Goal: Task Accomplishment & Management: Complete application form

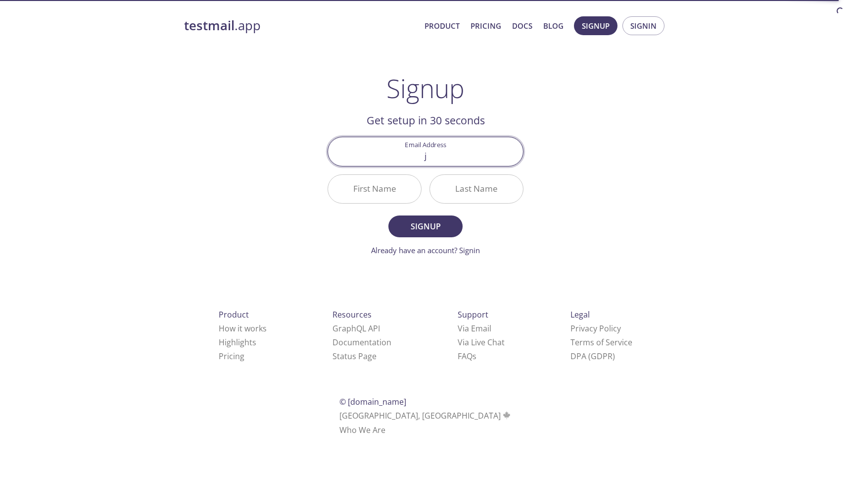
type input "[PERSON_NAME][EMAIL_ADDRESS][PERSON_NAME][DOMAIN_NAME]"
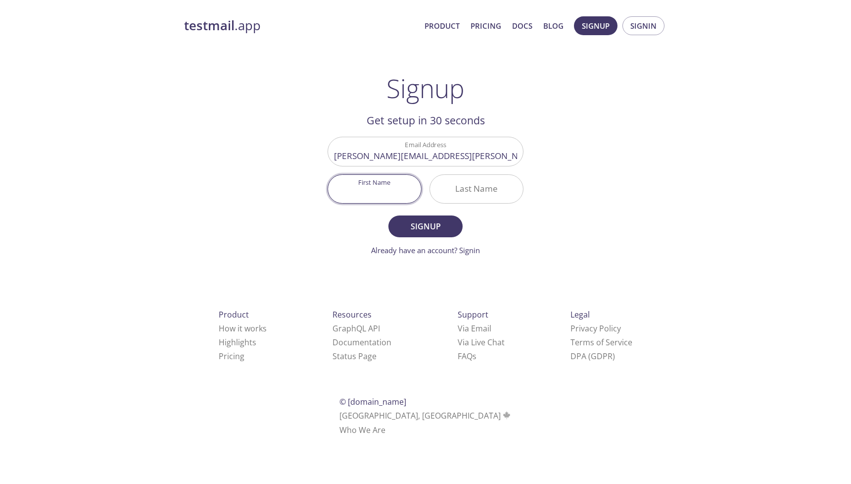
click at [372, 180] on input "First Name" at bounding box center [374, 189] width 93 height 28
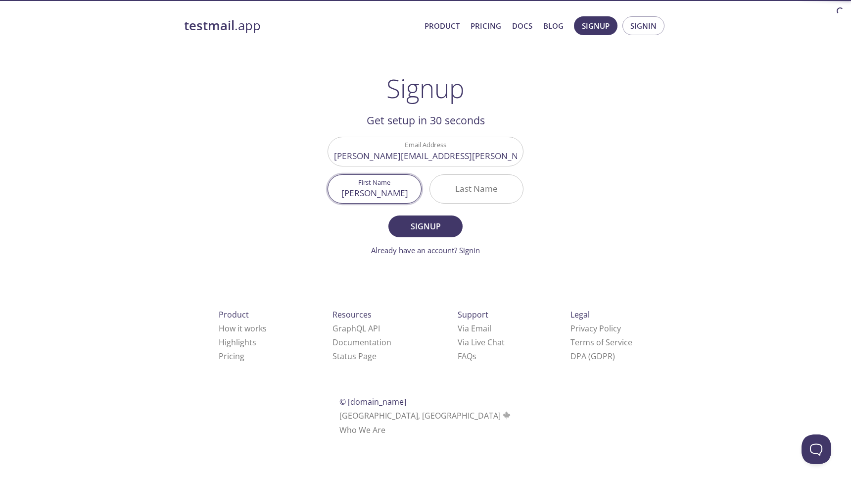
type input "[PERSON_NAME]"
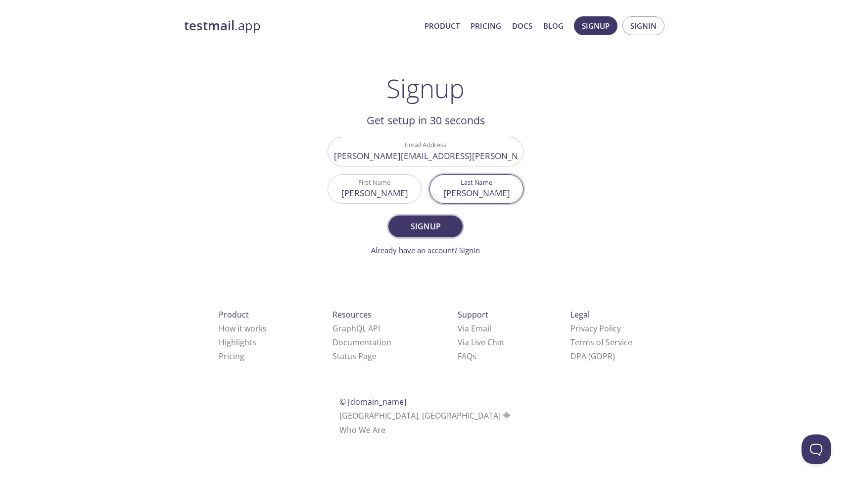
type input "[PERSON_NAME]"
click at [427, 226] on span "Signup" at bounding box center [425, 226] width 52 height 14
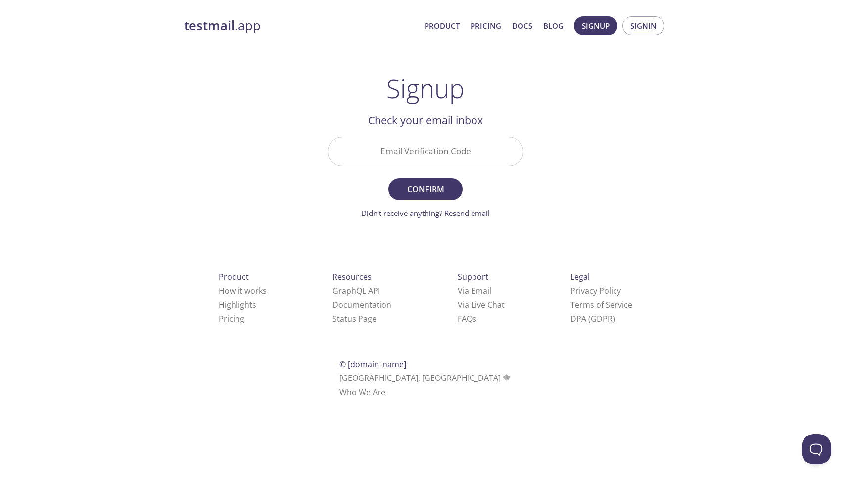
click at [488, 157] on input "Email Verification Code" at bounding box center [425, 151] width 195 height 28
paste input "1JBBNKA"
type input "1JBBNKA"
click at [443, 185] on span "Confirm" at bounding box center [425, 189] width 52 height 14
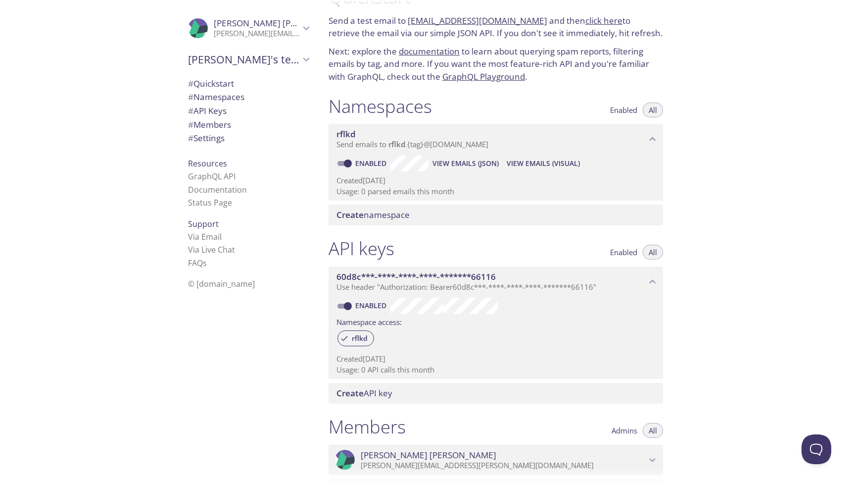
scroll to position [1, 0]
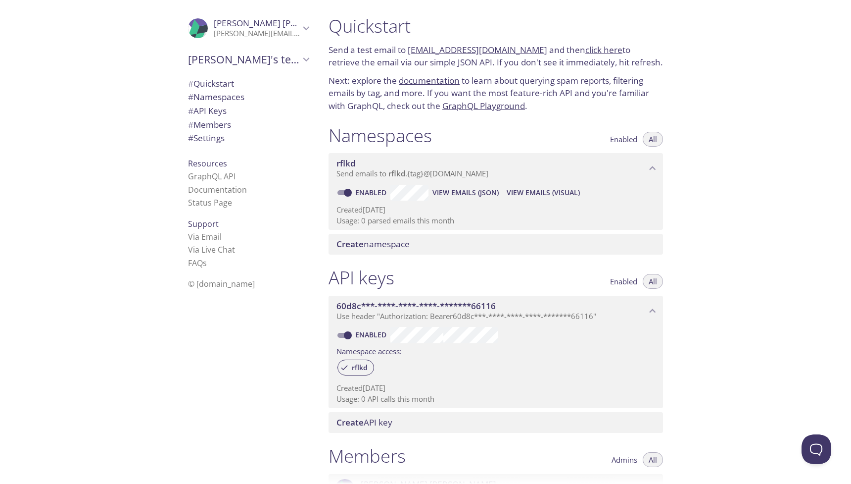
click at [761, 156] on div "Quickstart Send a test email to [EMAIL_ADDRESS][DOMAIN_NAME] and then click her…" at bounding box center [586, 242] width 531 height 484
click at [741, 283] on div "Quickstart Send a test email to [EMAIL_ADDRESS][DOMAIN_NAME] and then click her…" at bounding box center [586, 242] width 531 height 484
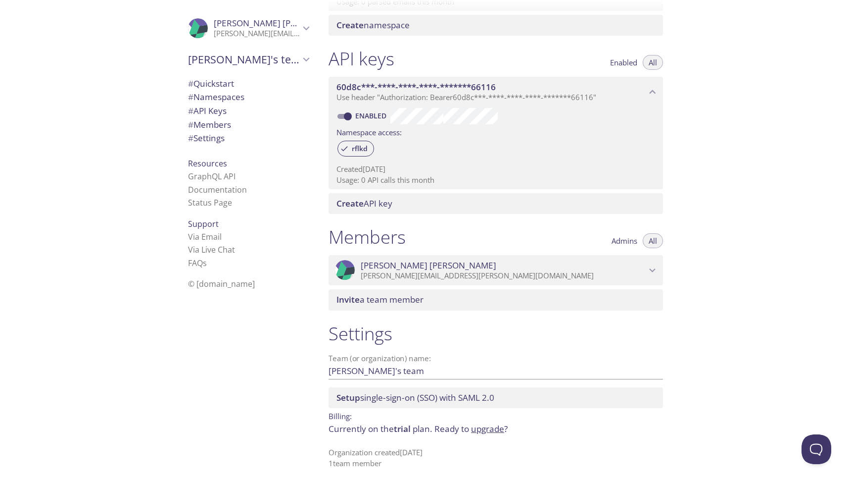
scroll to position [220, 0]
click at [716, 241] on div "Quickstart Send a test email to [EMAIL_ADDRESS][DOMAIN_NAME] and then click her…" at bounding box center [586, 242] width 531 height 484
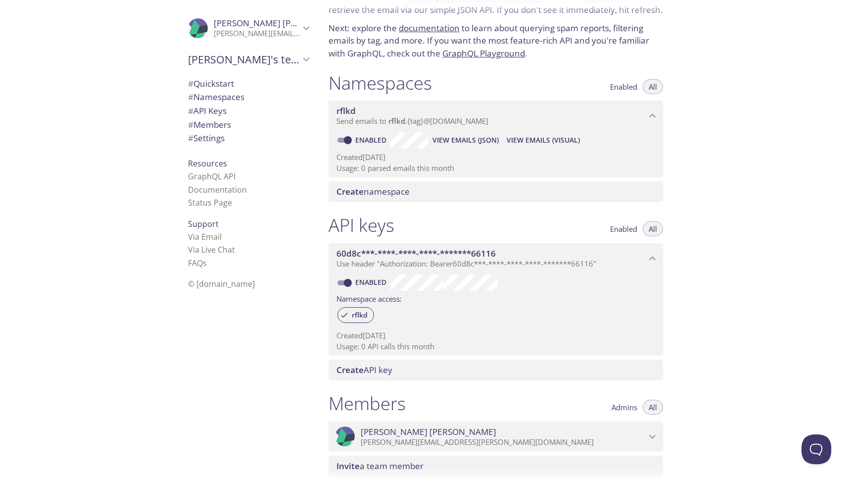
scroll to position [0, 0]
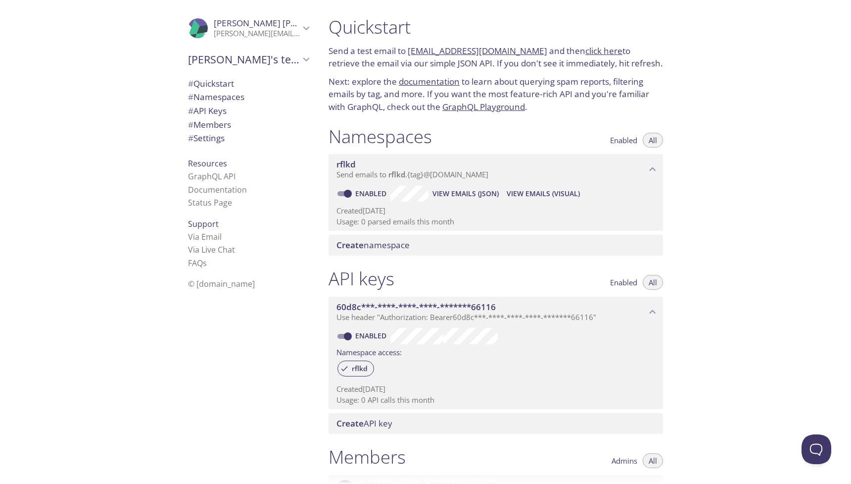
click at [775, 235] on div "Quickstart Send a test email to [EMAIL_ADDRESS][DOMAIN_NAME] and then click her…" at bounding box center [586, 242] width 531 height 484
click at [764, 181] on div "Quickstart Send a test email to [EMAIL_ADDRESS][DOMAIN_NAME] and then click her…" at bounding box center [586, 242] width 531 height 484
